Goal: Find specific page/section: Find specific page/section

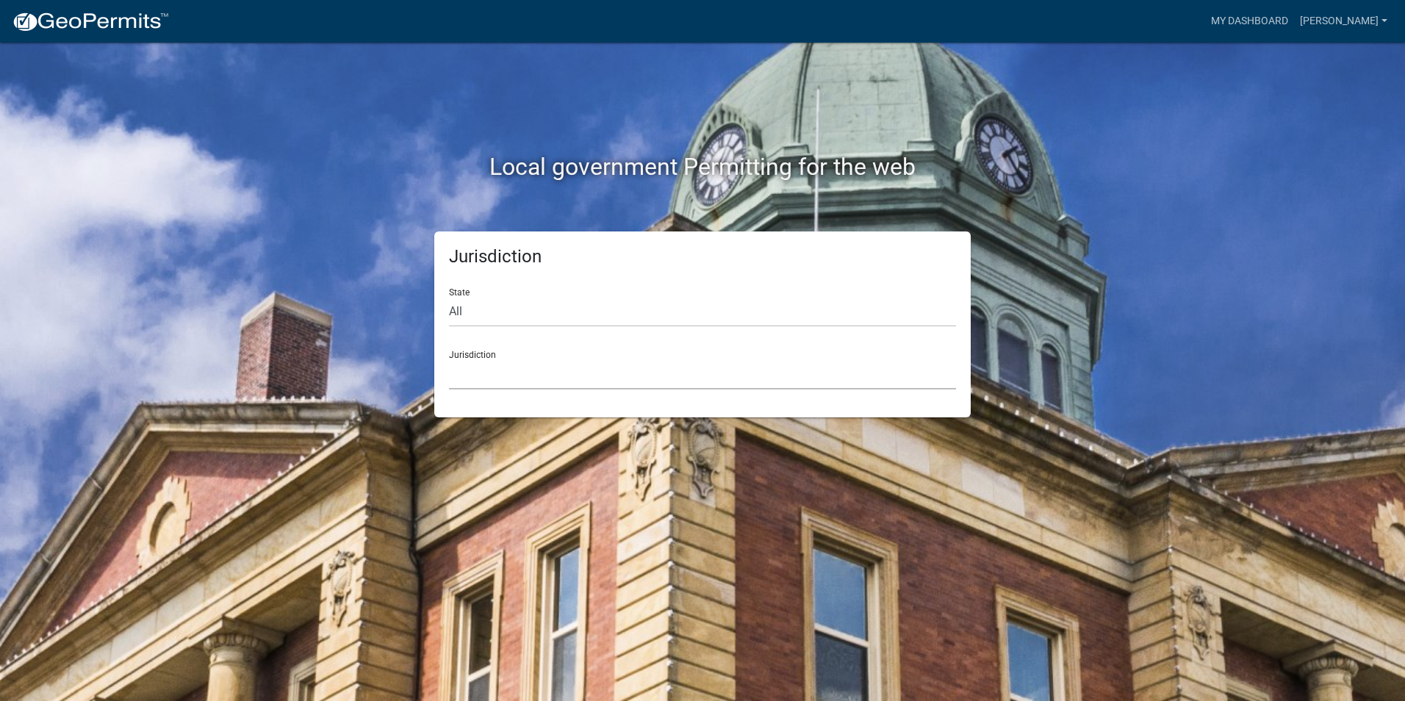
click at [559, 386] on select "[GEOGRAPHIC_DATA], [US_STATE] [GEOGRAPHIC_DATA], [US_STATE][PERSON_NAME][GEOGRA…" at bounding box center [702, 374] width 507 height 30
click at [229, 237] on div "Local government Permitting for the web Jurisdiction State All [US_STATE] [US_S…" at bounding box center [702, 350] width 1405 height 701
click at [512, 314] on select "All [US_STATE] [US_STATE] [US_STATE] [US_STATE] [US_STATE] [US_STATE] [US_STATE…" at bounding box center [702, 312] width 507 height 30
select select "[US_STATE]"
click at [449, 297] on select "All [US_STATE] [US_STATE] [US_STATE] [US_STATE] [US_STATE] [US_STATE] [US_STATE…" at bounding box center [702, 312] width 507 height 30
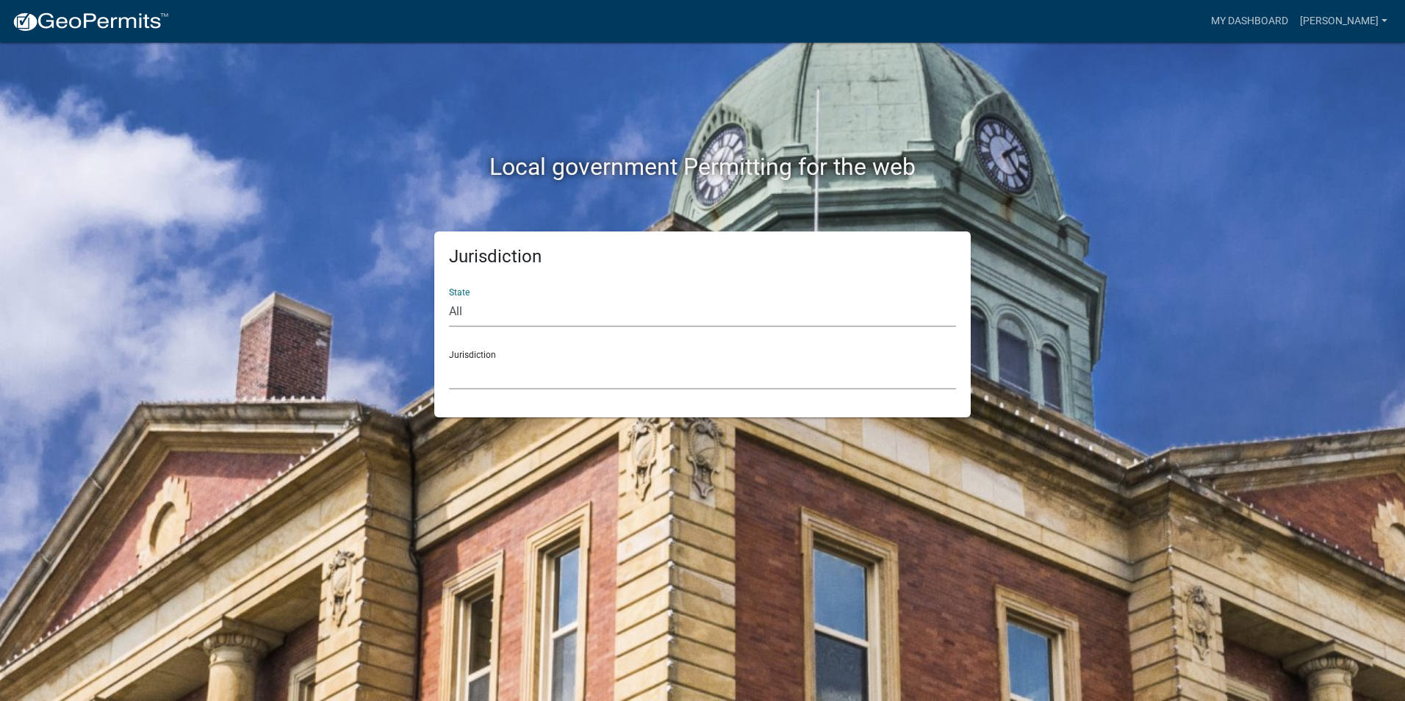
click at [527, 362] on select "[GEOGRAPHIC_DATA], [US_STATE] [GEOGRAPHIC_DATA], [US_STATE] [GEOGRAPHIC_DATA], …" at bounding box center [702, 374] width 507 height 30
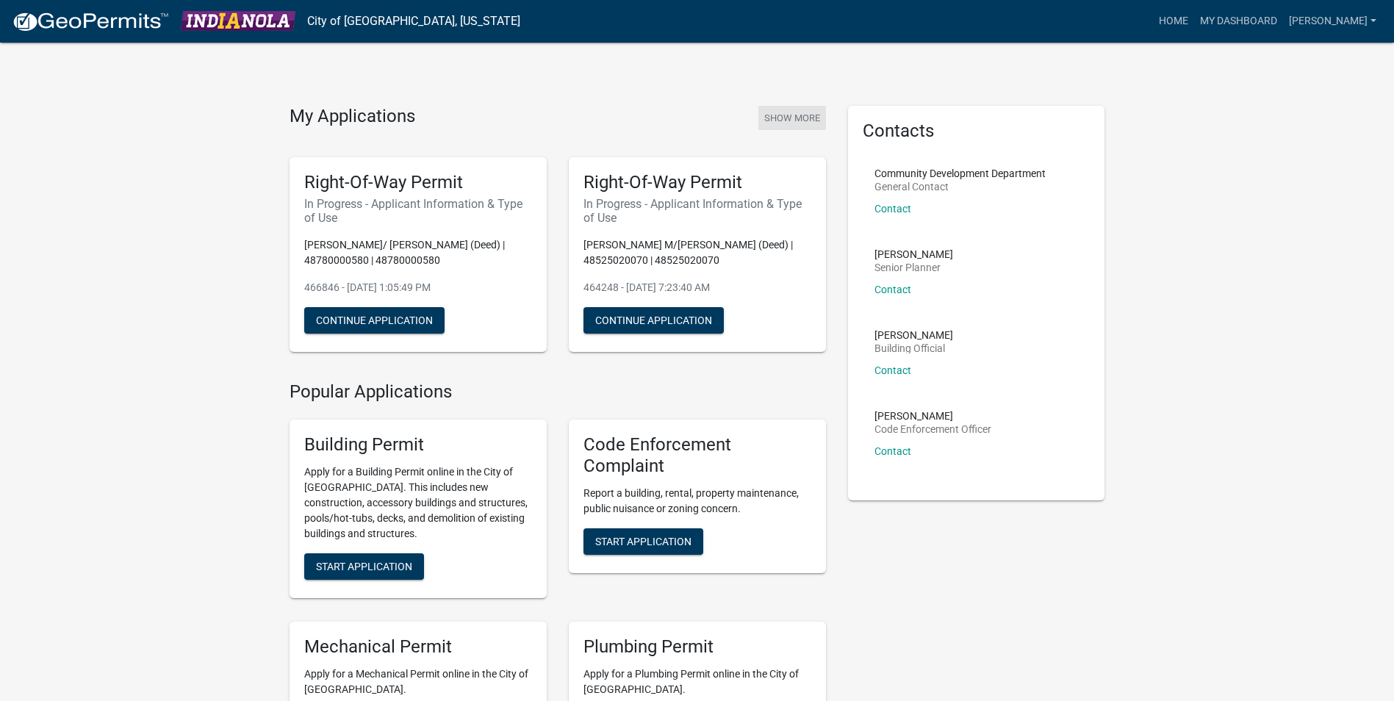
click at [798, 120] on button "Show More" at bounding box center [792, 118] width 68 height 24
